Goal: Information Seeking & Learning: Learn about a topic

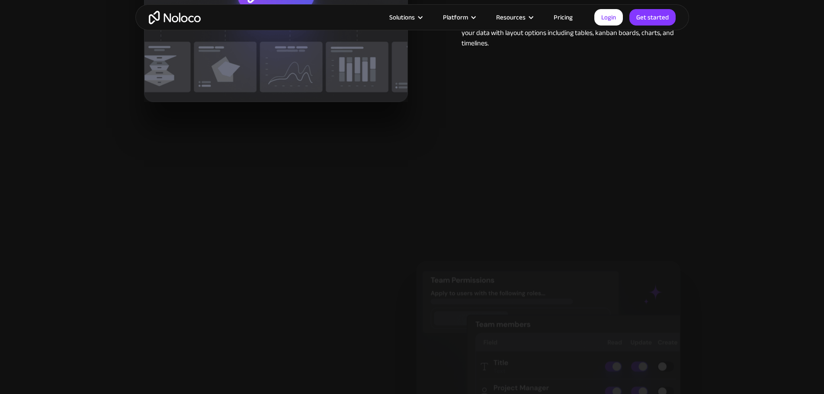
scroll to position [1428, 0]
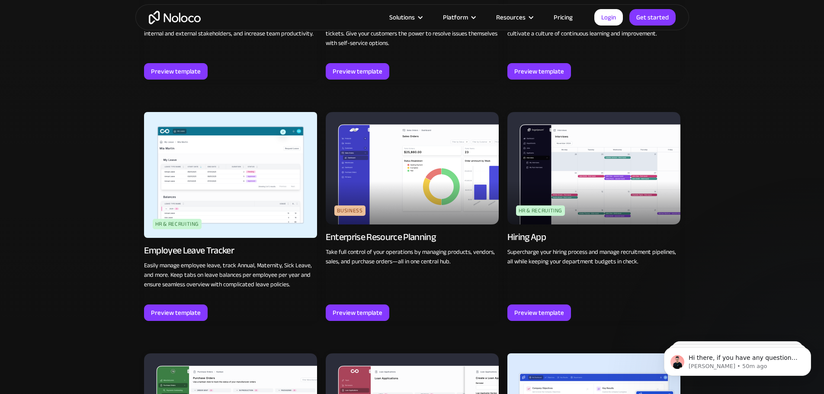
scroll to position [437, 0]
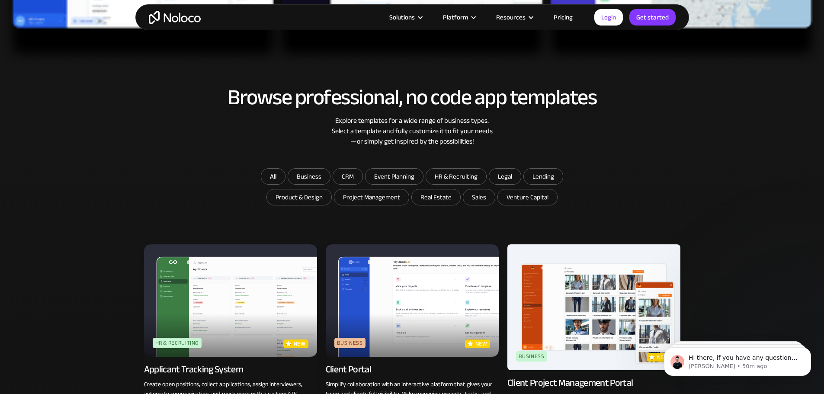
click at [461, 201] on form "All Business CRM Event Planning HR & Recruiting Legal Lending Product & Design …" at bounding box center [412, 187] width 346 height 39
click at [472, 202] on input "Sales" at bounding box center [479, 198] width 32 height 16
checkbox input "true"
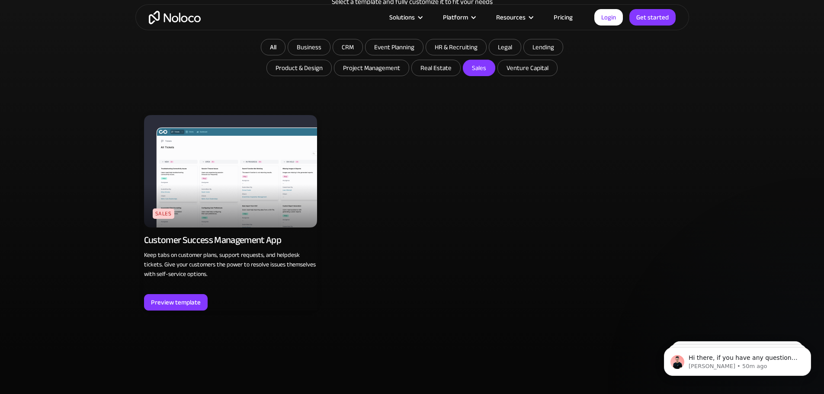
scroll to position [566, 0]
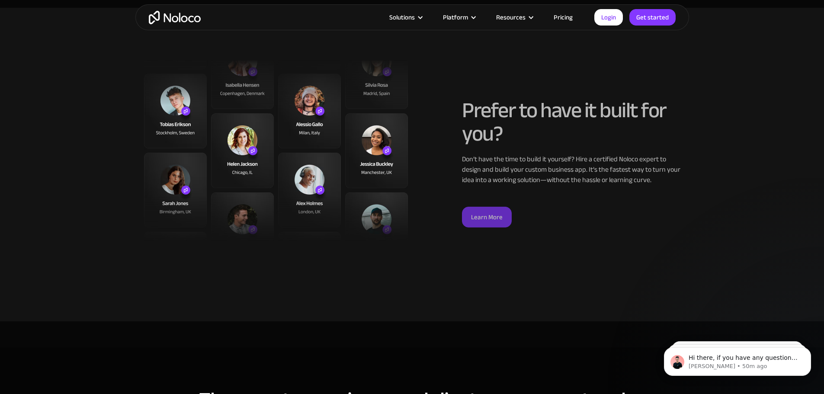
scroll to position [2163, 0]
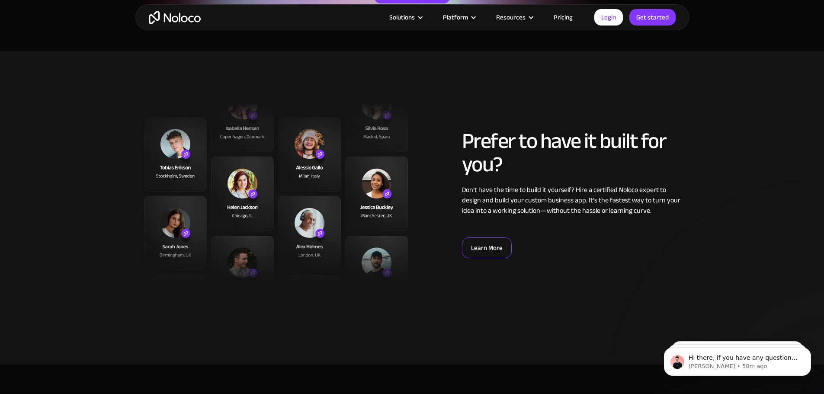
click at [482, 251] on link "Learn More" at bounding box center [487, 248] width 50 height 21
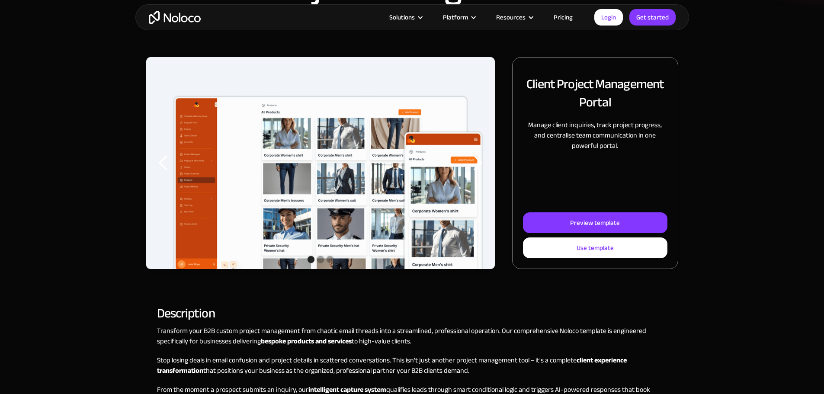
scroll to position [130, 0]
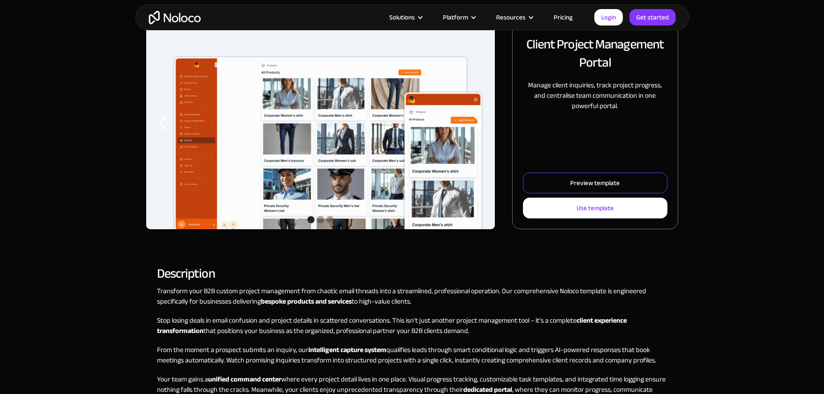
click at [570, 189] on div "Preview template" at bounding box center [595, 182] width 50 height 11
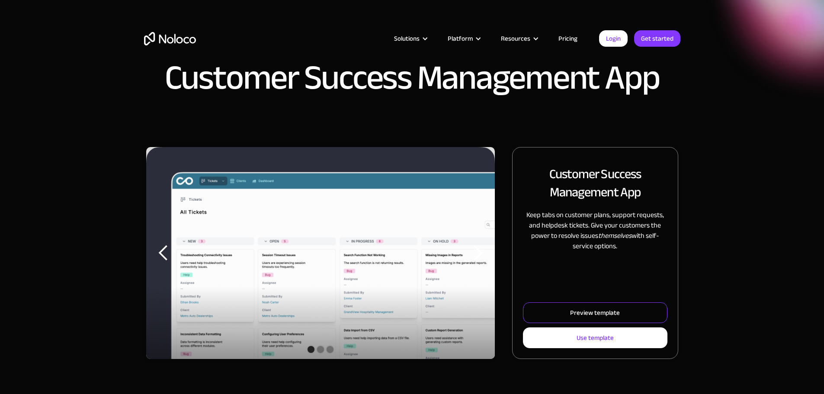
click at [537, 320] on link "Preview template" at bounding box center [595, 312] width 144 height 21
